Goal: Information Seeking & Learning: Understand process/instructions

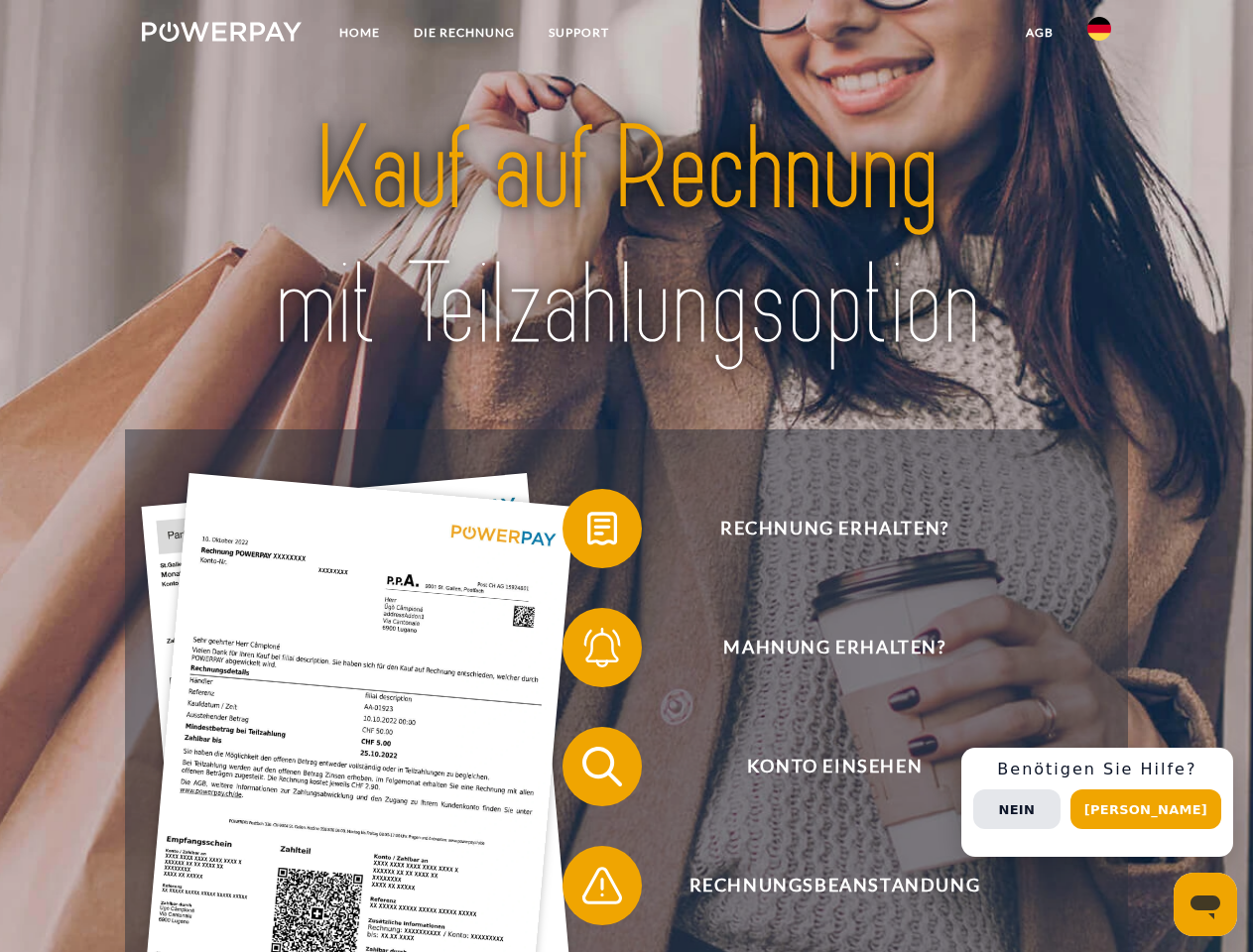
click at [221, 35] on img at bounding box center [222, 32] width 160 height 20
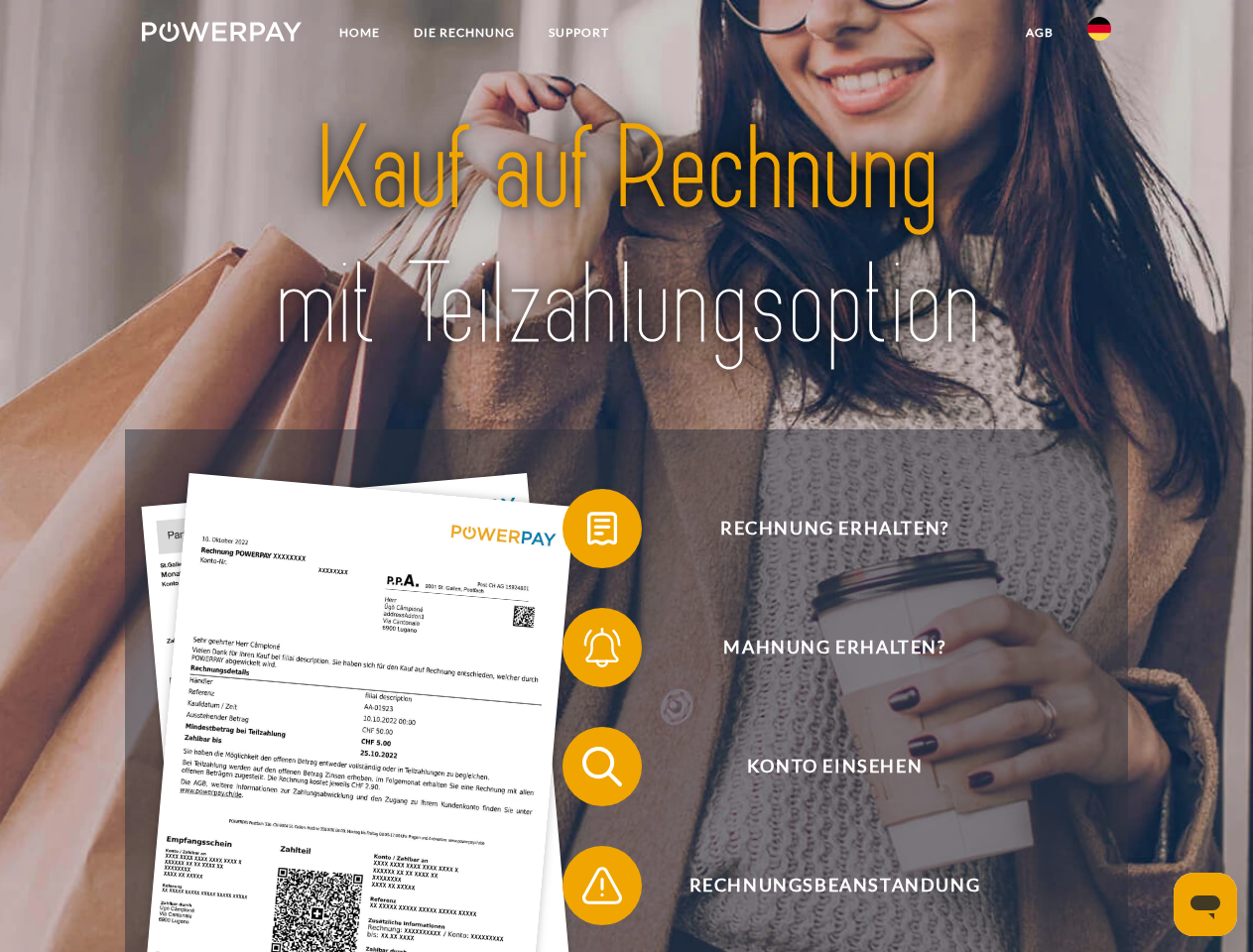
click at [1099, 35] on img at bounding box center [1099, 29] width 24 height 24
click at [1038, 33] on link "agb" at bounding box center [1039, 33] width 61 height 36
click at [587, 533] on span at bounding box center [572, 528] width 99 height 99
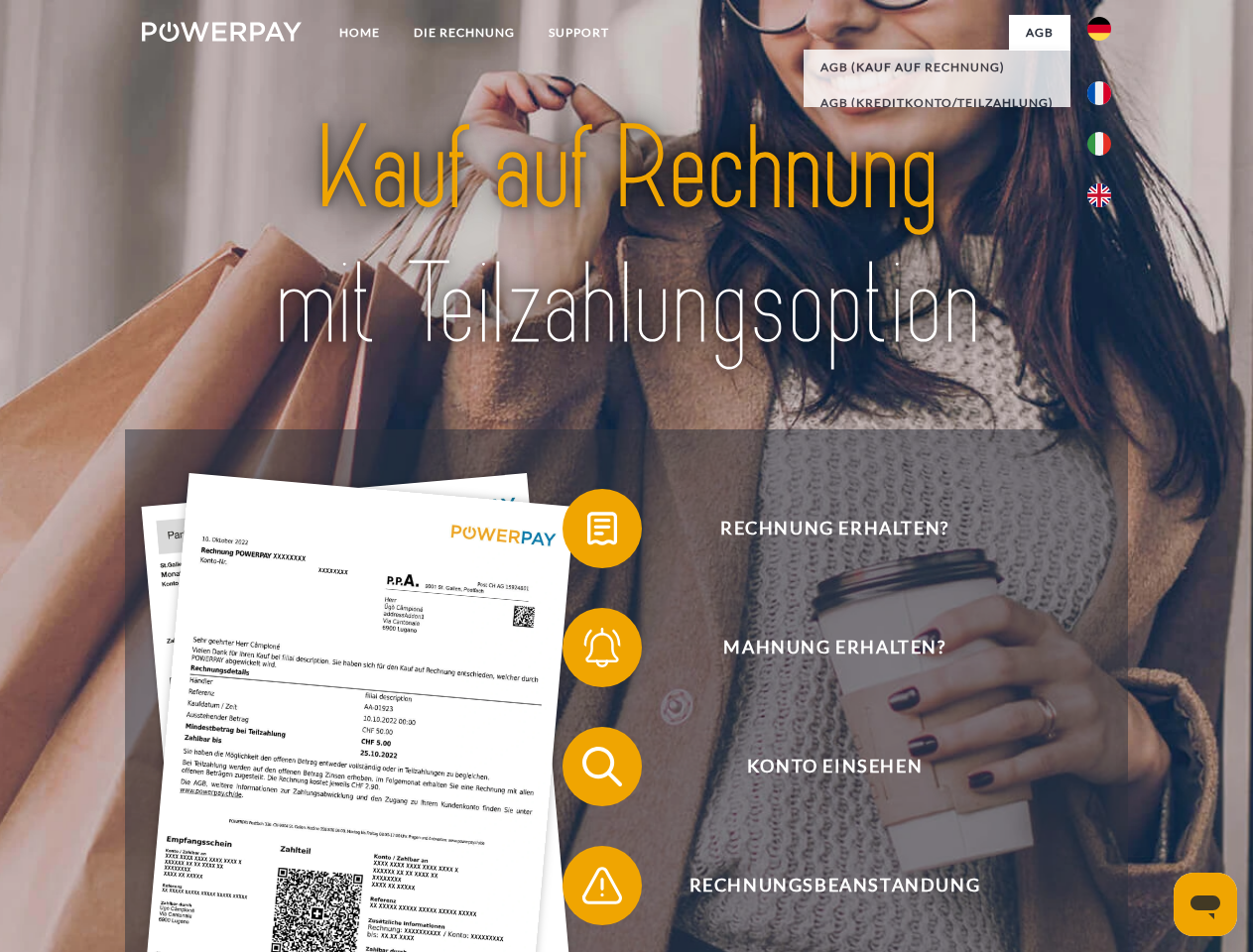
click at [587, 652] on span at bounding box center [572, 647] width 99 height 99
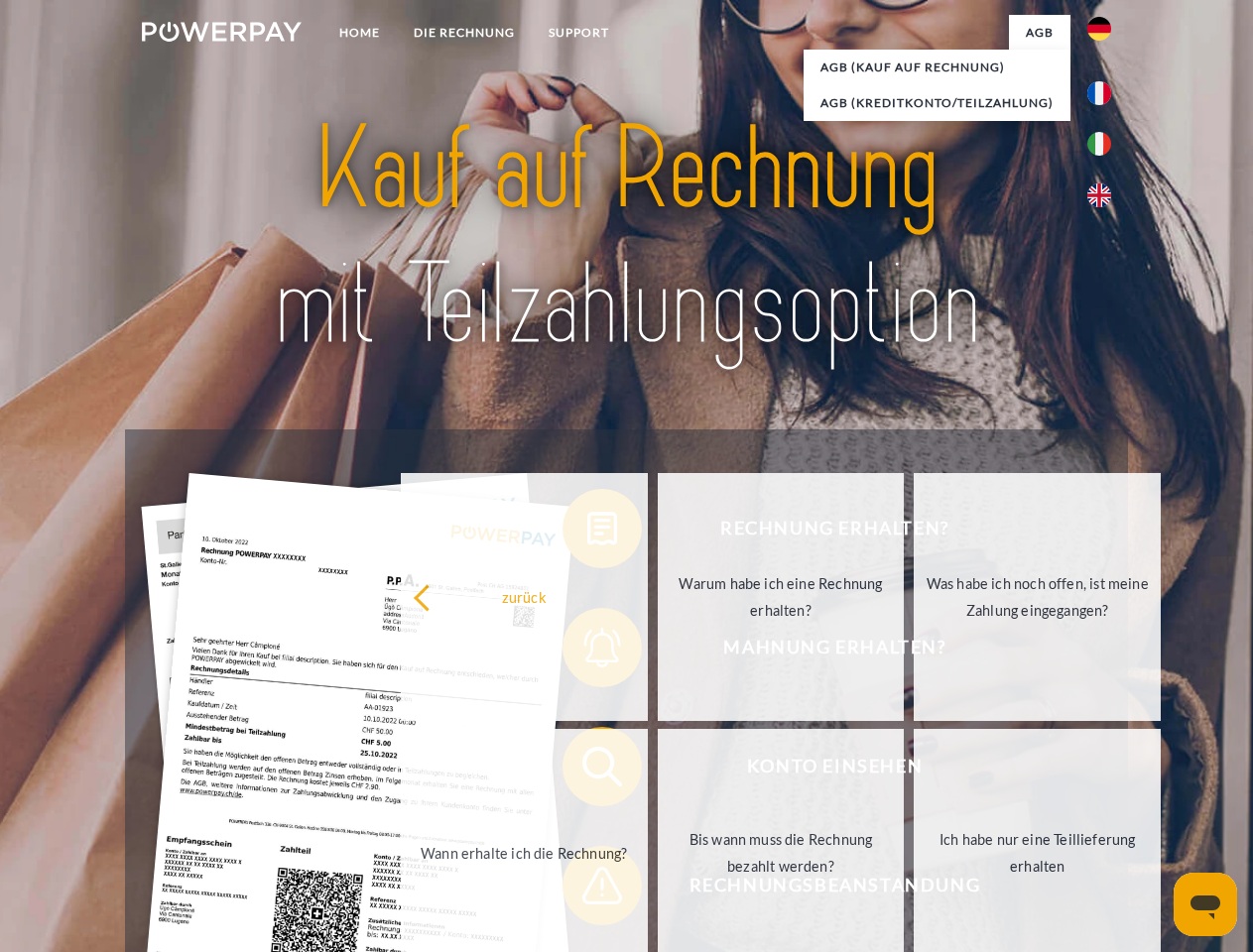
click at [657, 771] on link "Bis wann muss die Rechnung bezahlt werden?" at bounding box center [780, 853] width 247 height 248
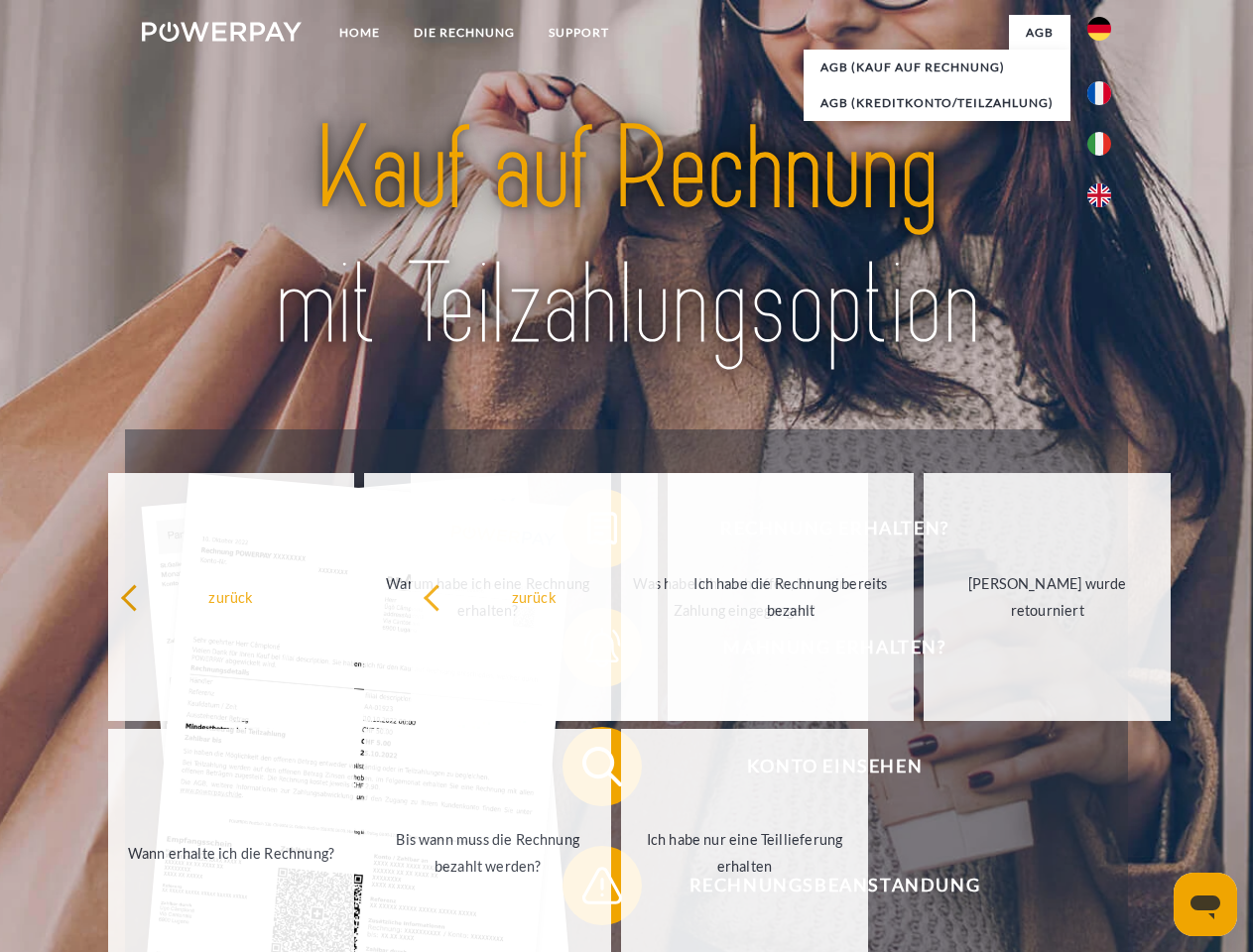
click at [587, 890] on span at bounding box center [572, 885] width 99 height 99
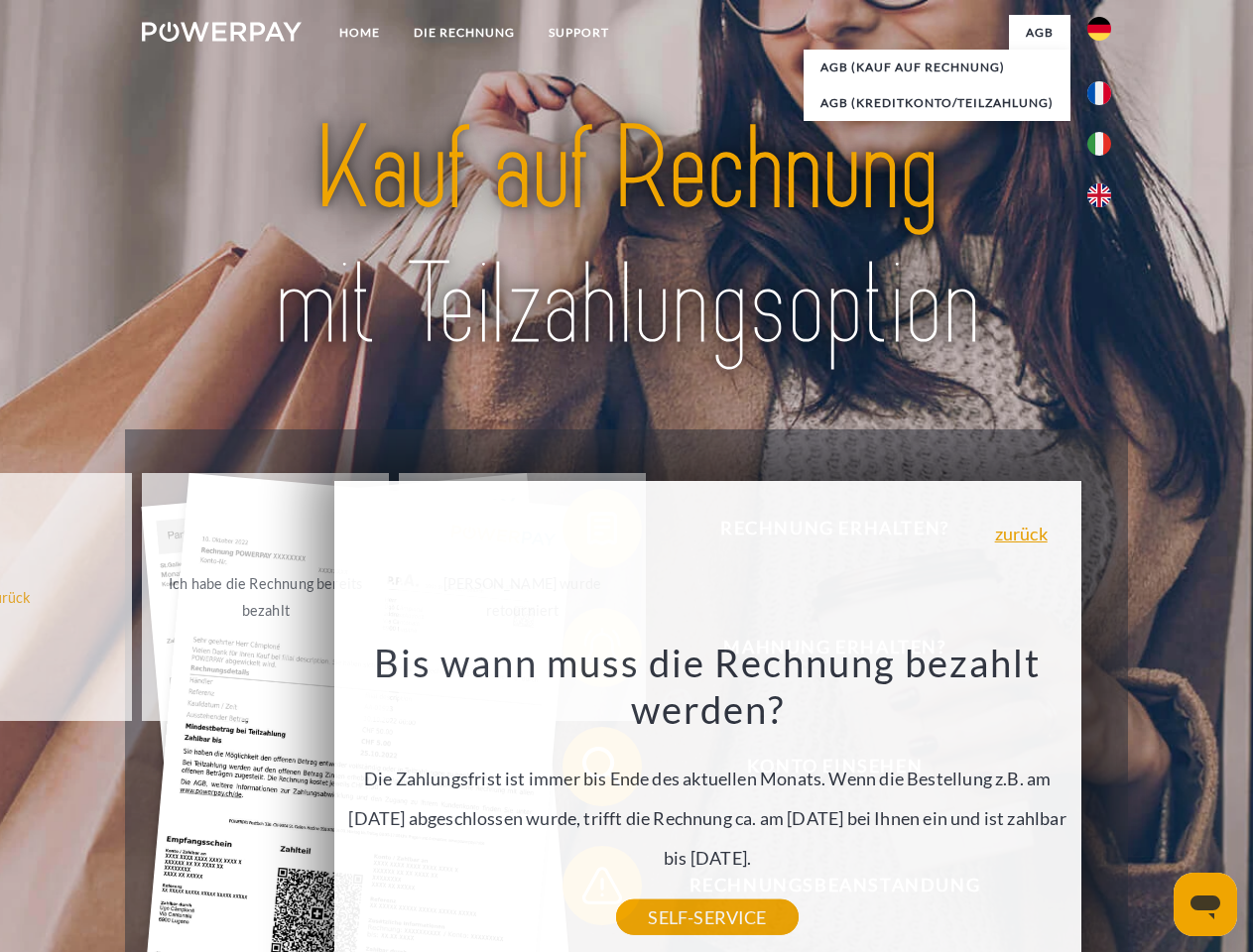
click at [1104, 802] on div "Rechnung erhalten? Mahnung erhalten? Konto einsehen" at bounding box center [626, 825] width 1002 height 793
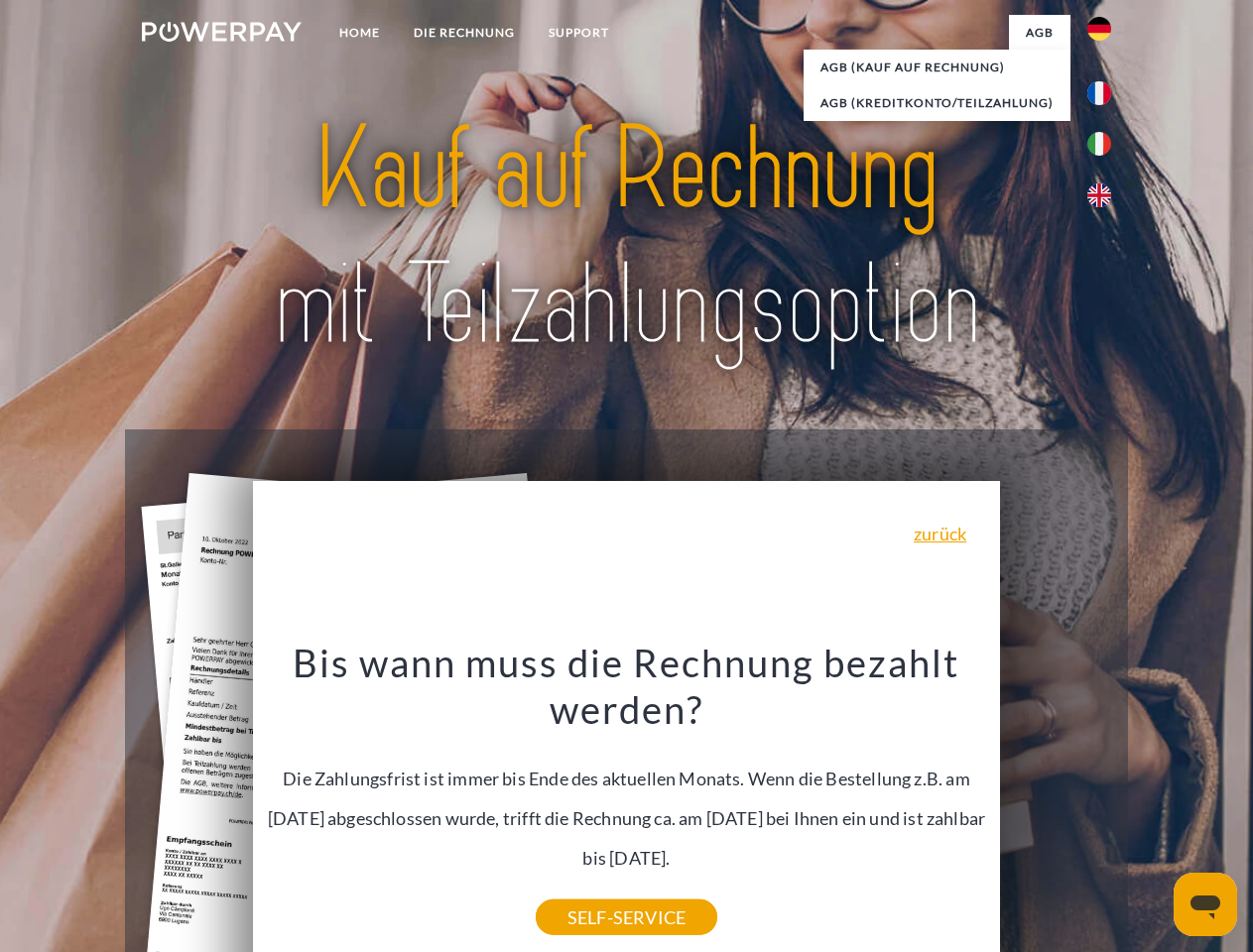
click at [1055, 806] on span "Konto einsehen" at bounding box center [834, 766] width 486 height 79
click at [1152, 809] on header "Home DIE RECHNUNG SUPPORT" at bounding box center [626, 685] width 1253 height 1370
